Goal: Information Seeking & Learning: Learn about a topic

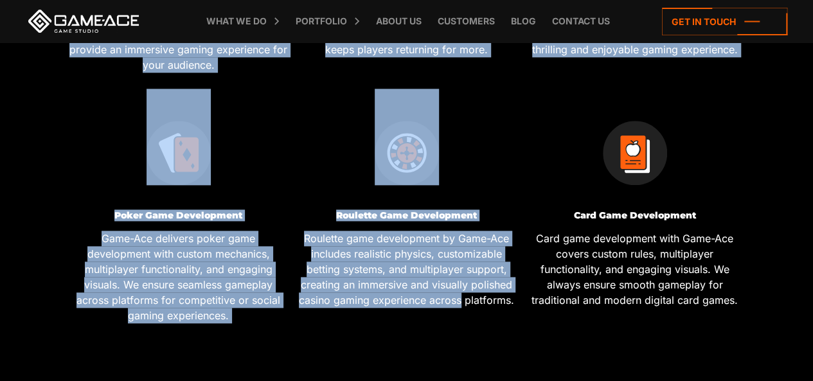
scroll to position [707, 0]
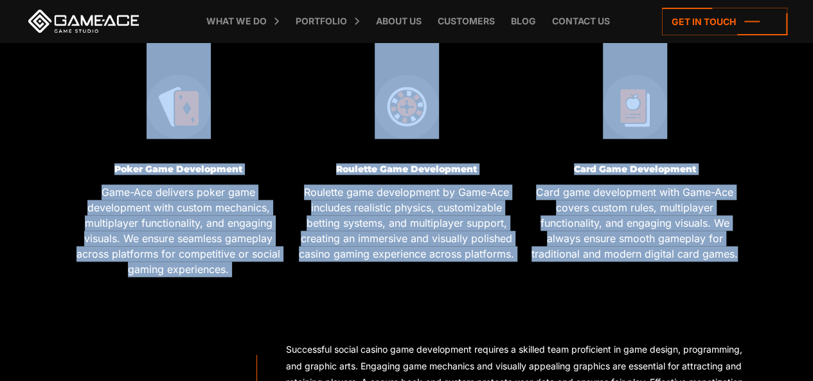
drag, startPoint x: 91, startPoint y: 193, endPoint x: 747, endPoint y: 251, distance: 658.0
click at [747, 251] on div "Social Casino Game Development Services We Provide Slots Games Development Our …" at bounding box center [406, 16] width 684 height 553
copy div "Social Casino Game Development Services We Provide Slots Games Development Our …"
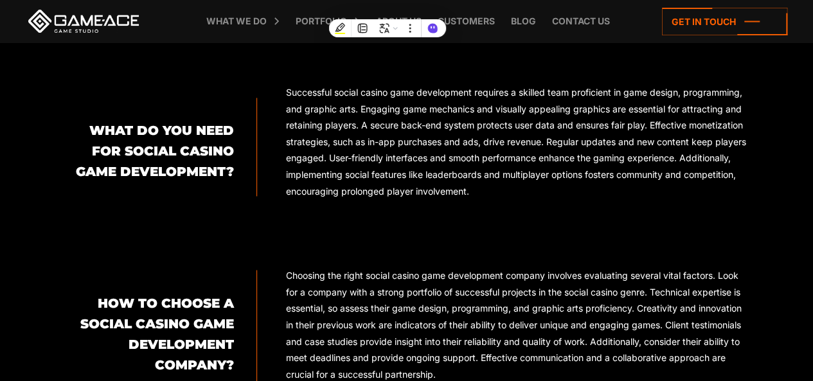
click at [229, 228] on div "What Do You Need for Social Casino Game Development? Successful social casino g…" at bounding box center [406, 238] width 684 height 308
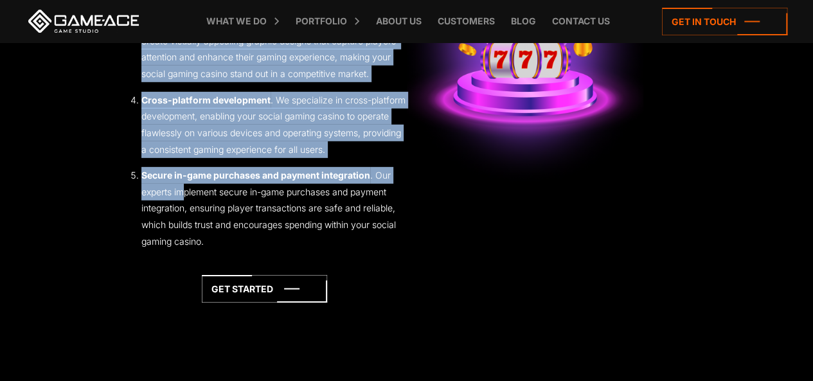
scroll to position [1928, 0]
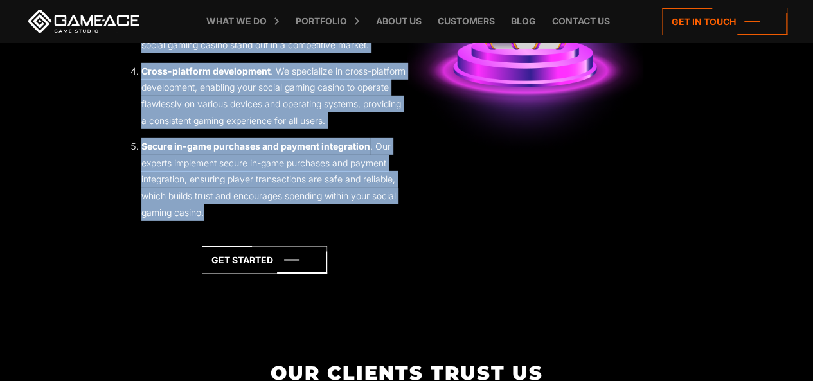
drag, startPoint x: 143, startPoint y: 88, endPoint x: 212, endPoint y: 210, distance: 140.1
click at [212, 210] on div "Benefits of Creating a Social Gaming Casino with Game-Ace Creating a social gam…" at bounding box center [406, 4] width 569 height 620
copy div "Benefits of Creating a Social Gaming Casino with Game-Ace Creating a social gam…"
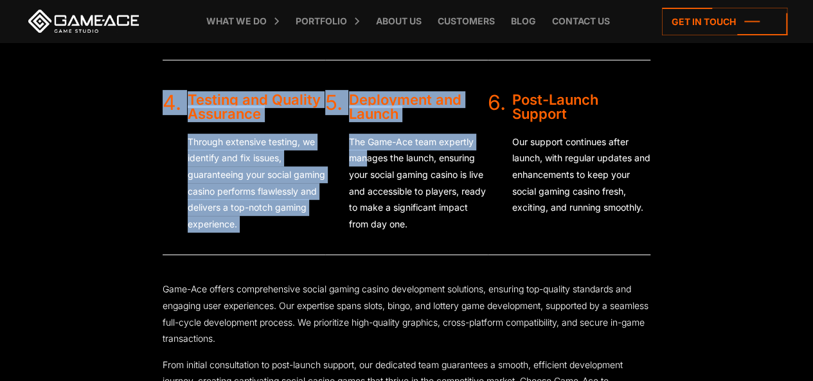
scroll to position [2699, 0]
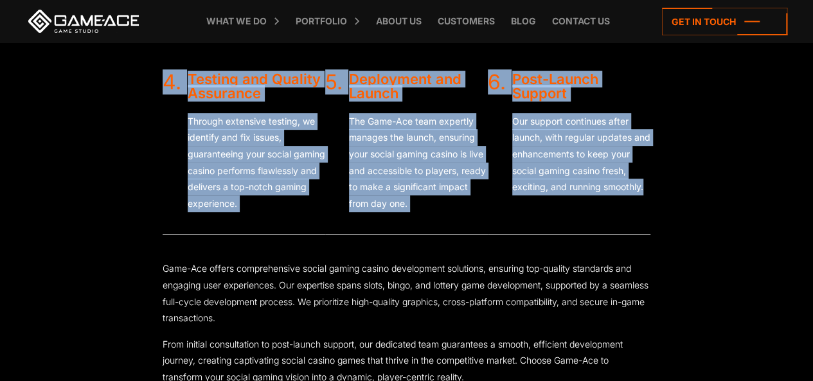
drag, startPoint x: 184, startPoint y: 114, endPoint x: 454, endPoint y: 199, distance: 282.9
click at [652, 199] on div "Our Social Casino Game Development Process 1. Consultation and Conceptualizatio…" at bounding box center [406, 81] width 569 height 709
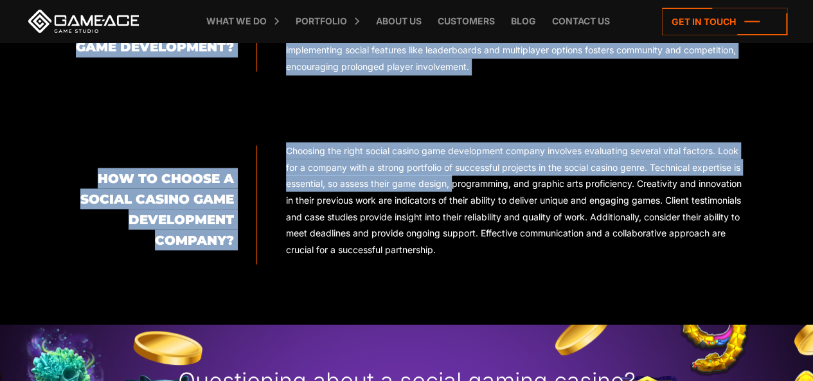
scroll to position [1092, 0]
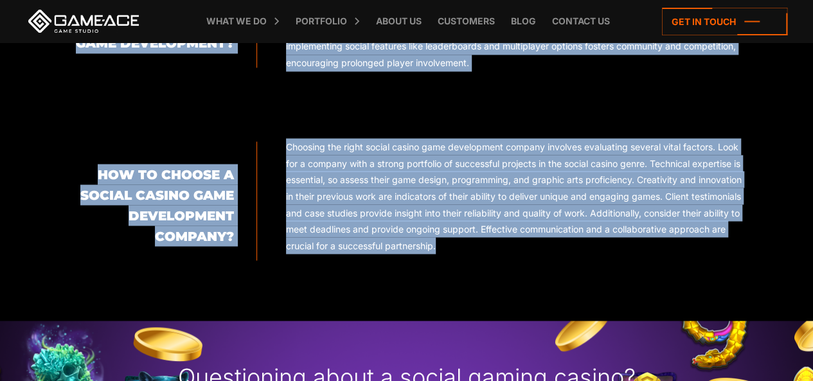
drag, startPoint x: 81, startPoint y: 124, endPoint x: 455, endPoint y: 244, distance: 392.6
click at [455, 244] on div "What Do You Need for Social Casino Game Development? Successful social casino g…" at bounding box center [406, 110] width 684 height 308
copy div "What Do You Need for Social Casino Game Development? Successful social casino g…"
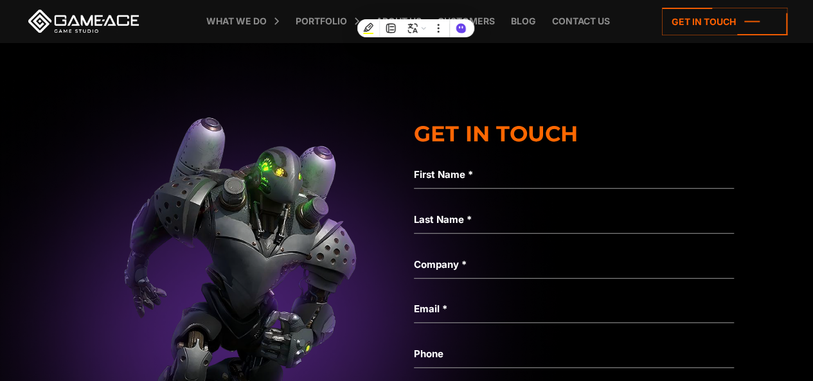
scroll to position [4048, 0]
